Goal: Information Seeking & Learning: Understand process/instructions

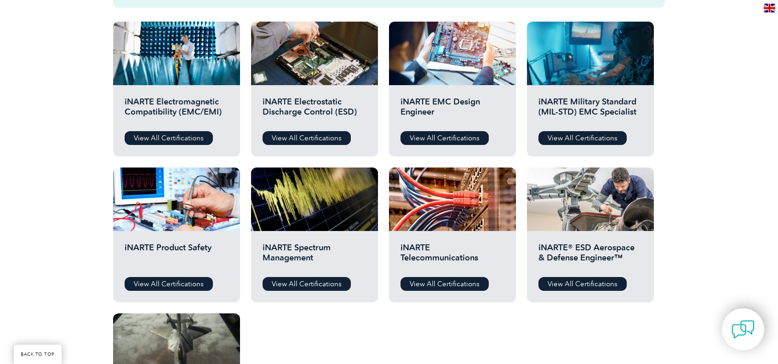
scroll to position [322, 0]
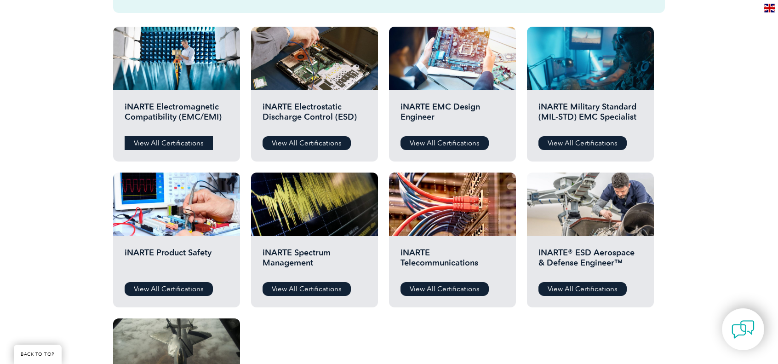
click at [199, 143] on link "View All Certifications" at bounding box center [169, 143] width 88 height 14
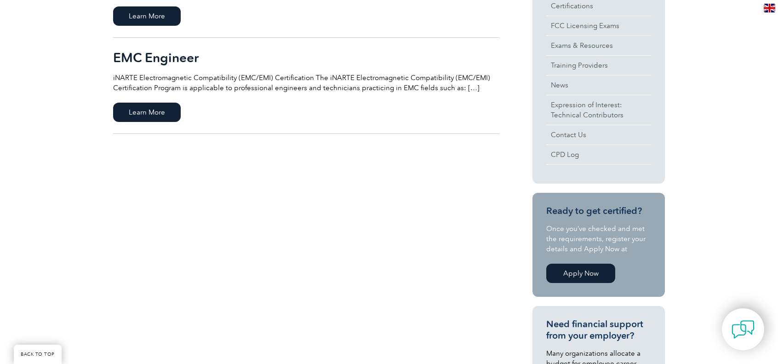
scroll to position [230, 0]
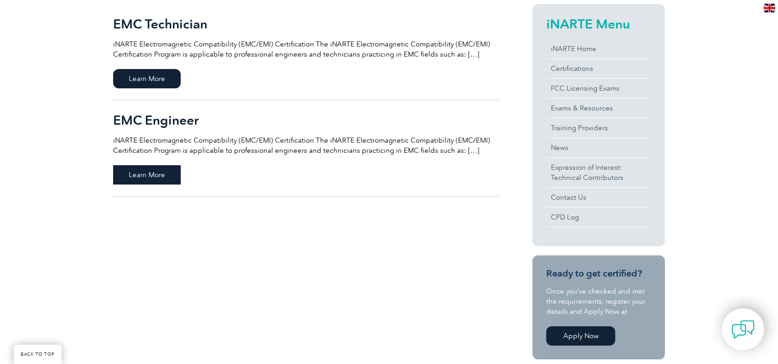
click at [160, 171] on span "Learn More" at bounding box center [147, 174] width 68 height 19
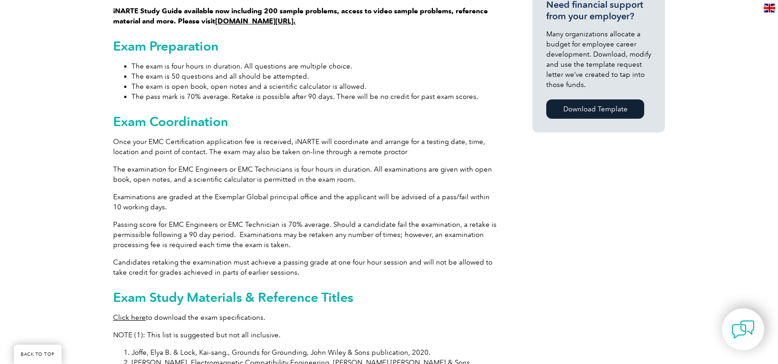
scroll to position [861, 0]
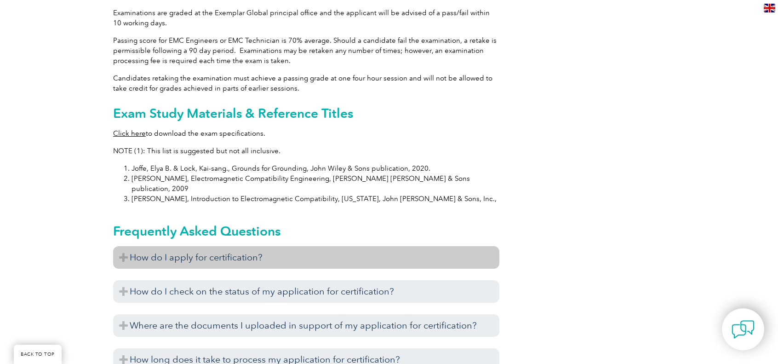
click at [401, 246] on h3 "How do I apply for certification?" at bounding box center [306, 257] width 386 height 23
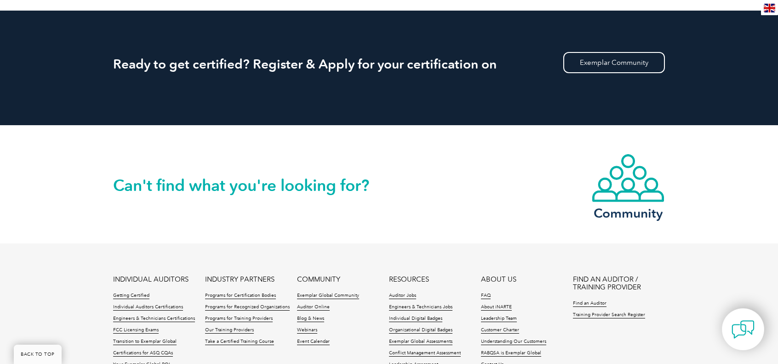
scroll to position [1827, 0]
